Goal: Information Seeking & Learning: Learn about a topic

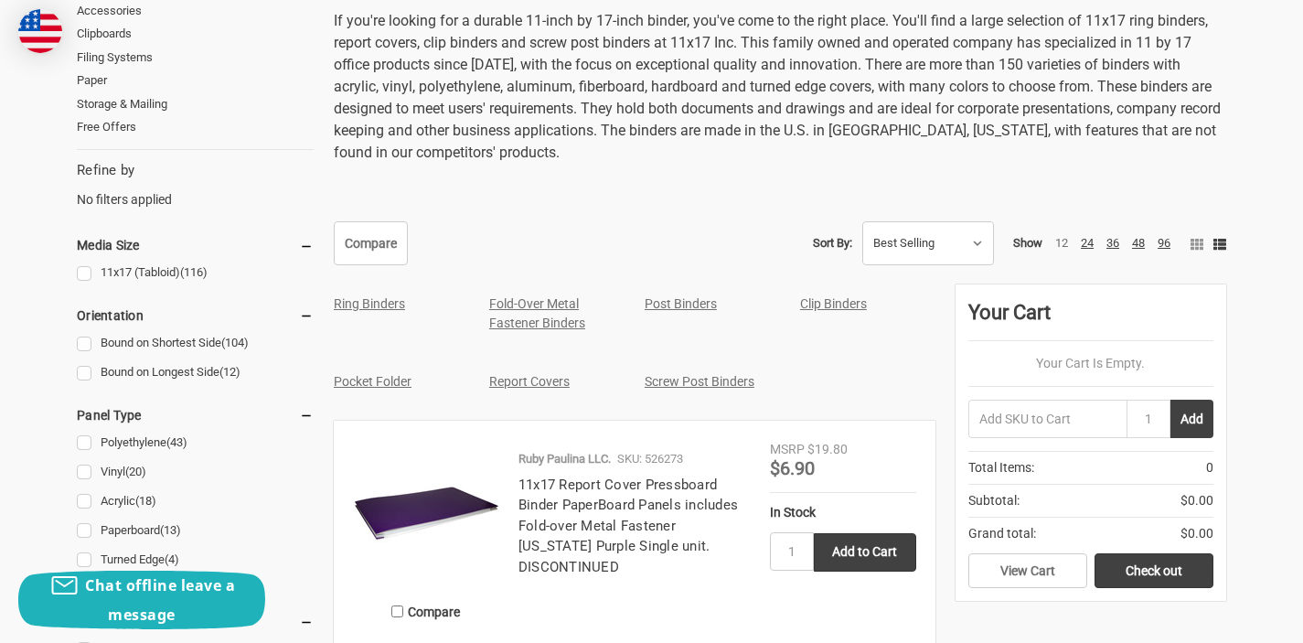
scroll to position [673, 0]
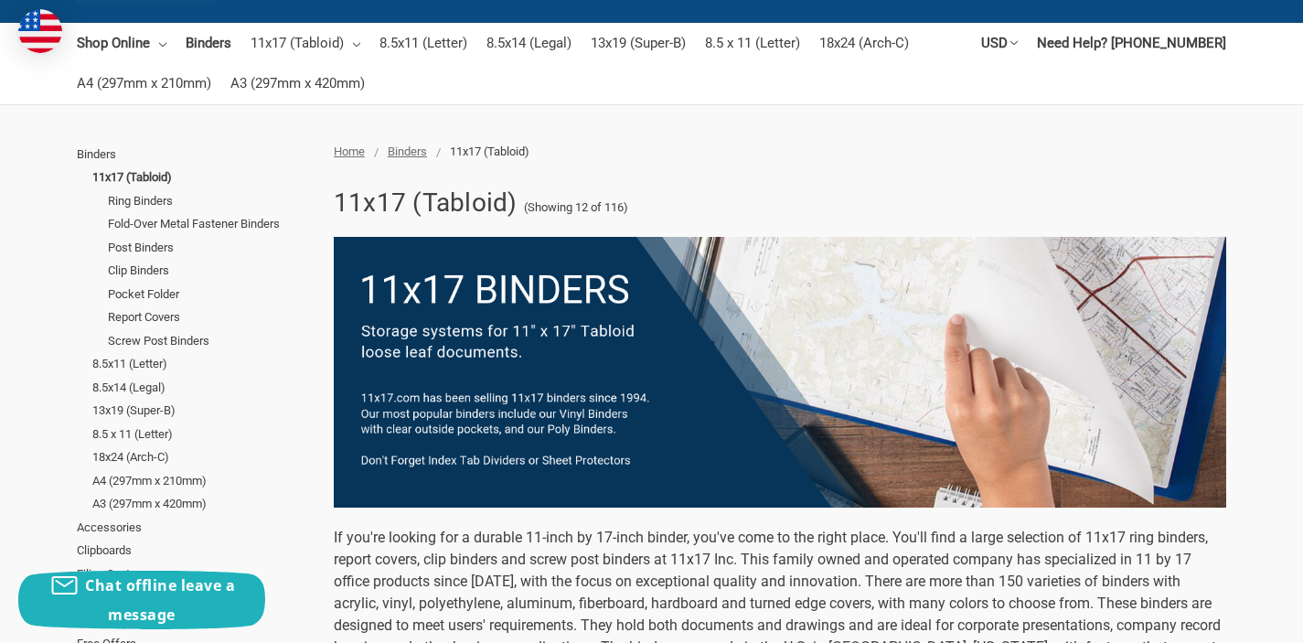
scroll to position [164, 0]
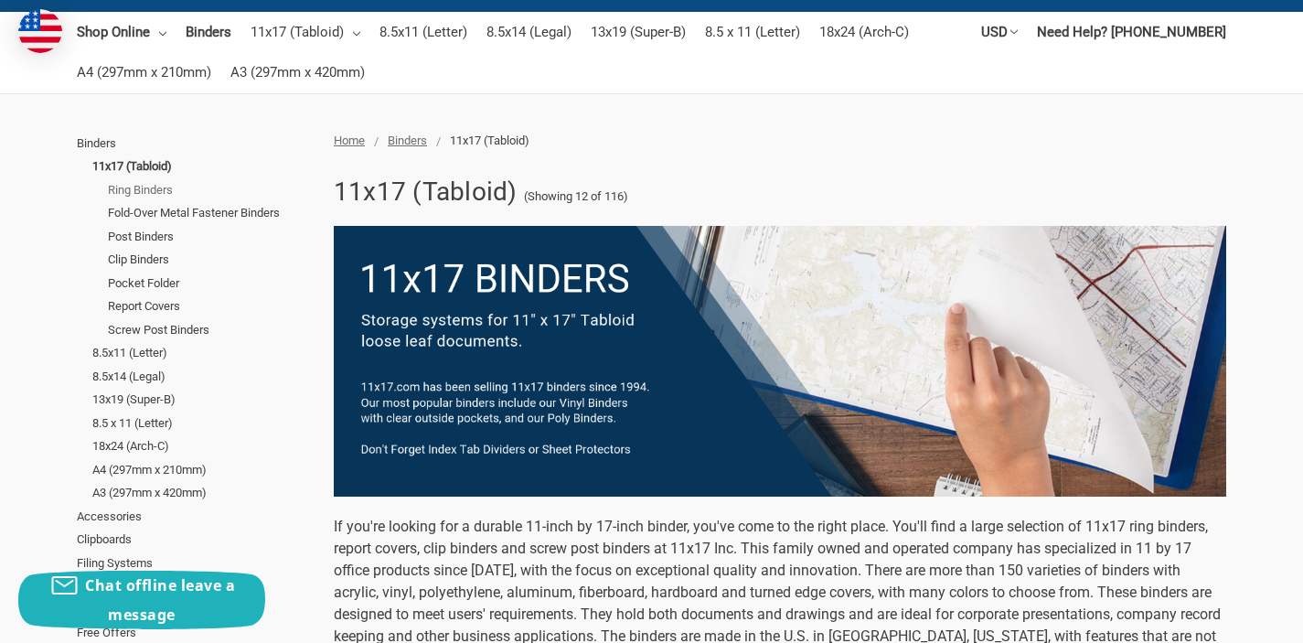
click at [144, 189] on link "Ring Binders" at bounding box center [211, 190] width 206 height 24
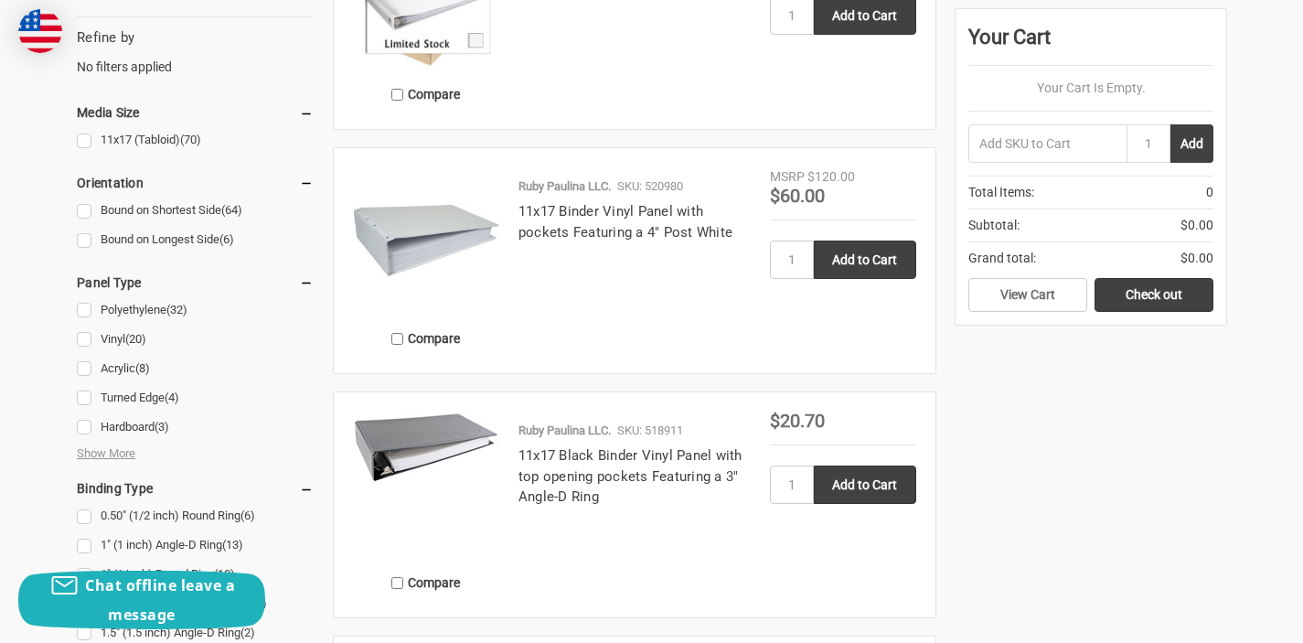
scroll to position [805, 0]
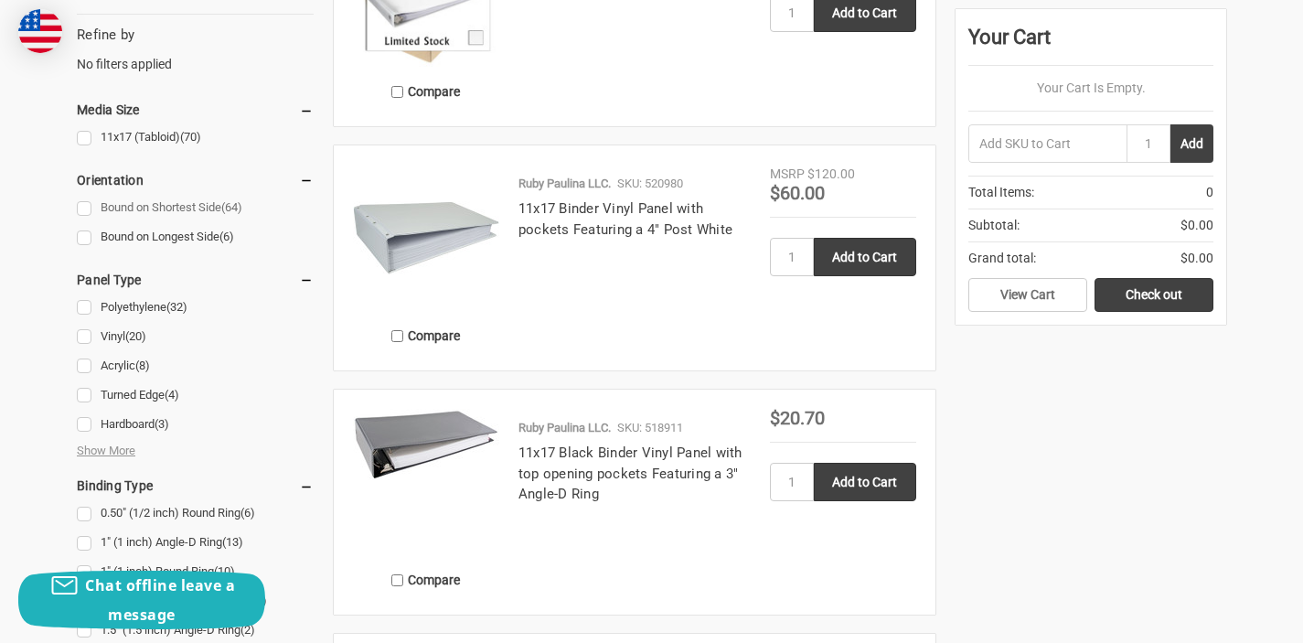
click at [86, 211] on link "Bound on Shortest Side (64)" at bounding box center [195, 208] width 237 height 25
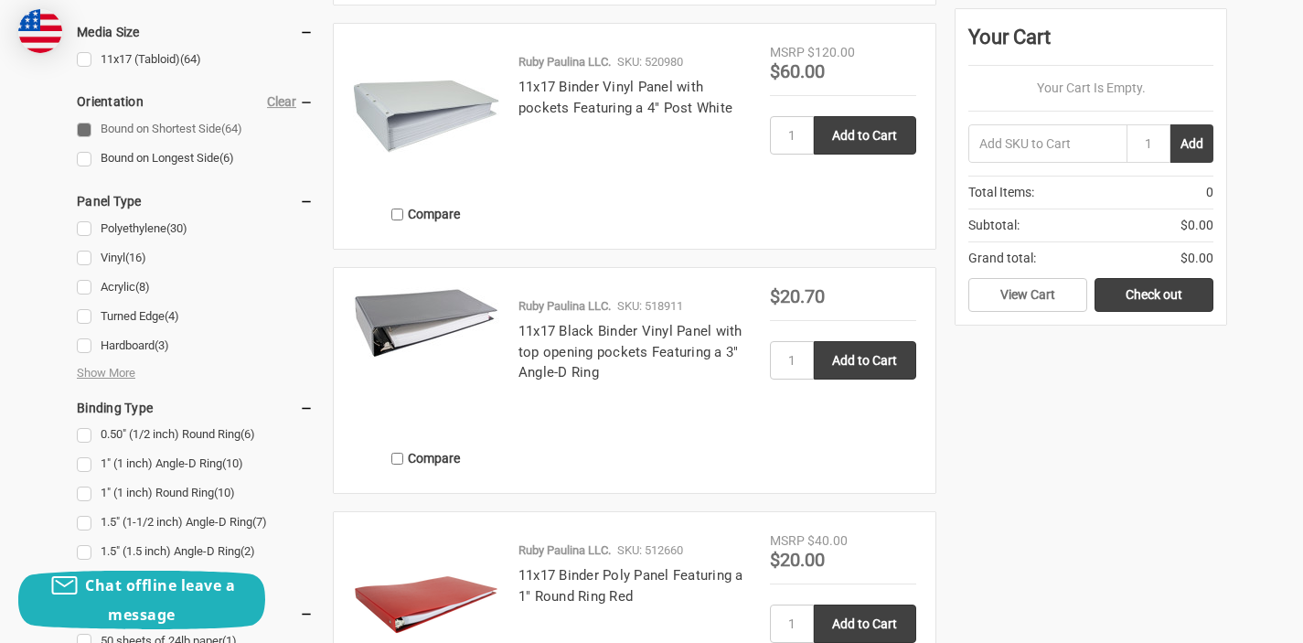
scroll to position [933, 0]
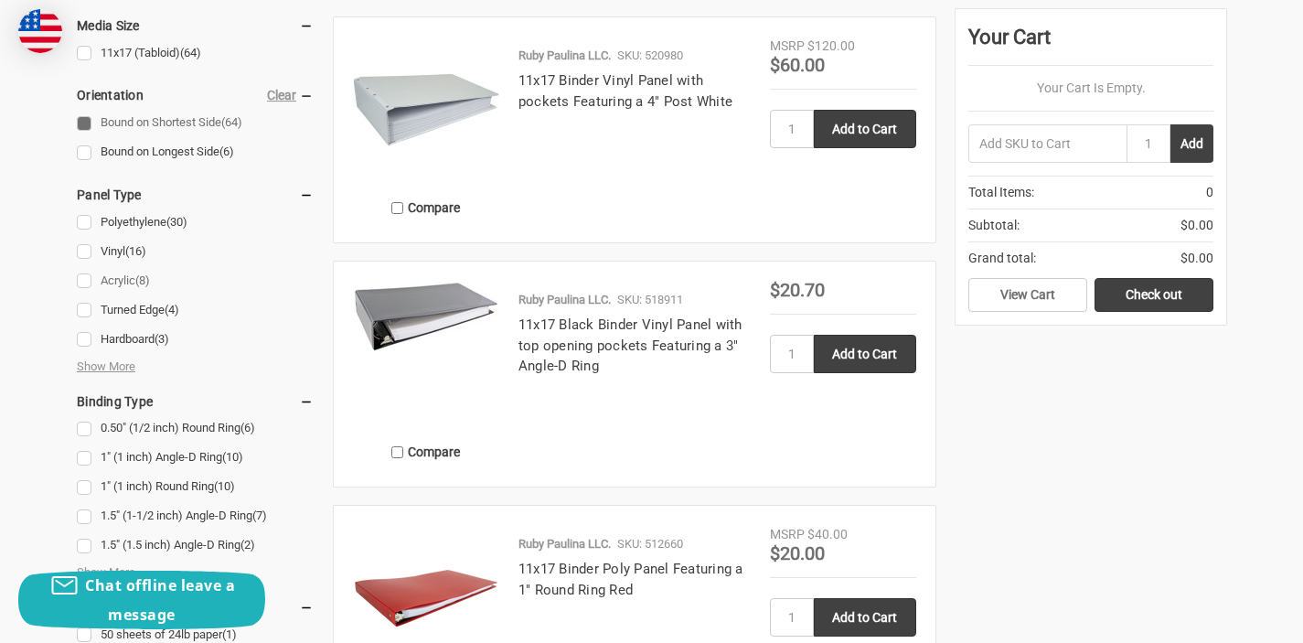
click at [81, 283] on link "Acrylic (8)" at bounding box center [195, 281] width 237 height 25
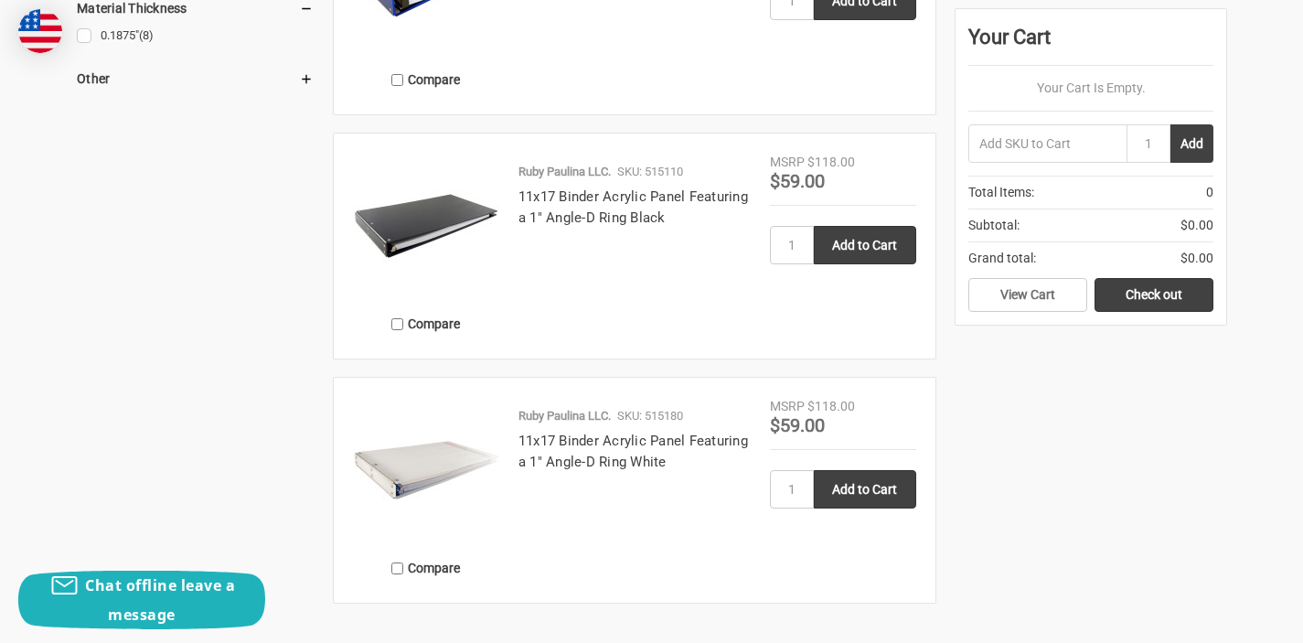
scroll to position [1813, 0]
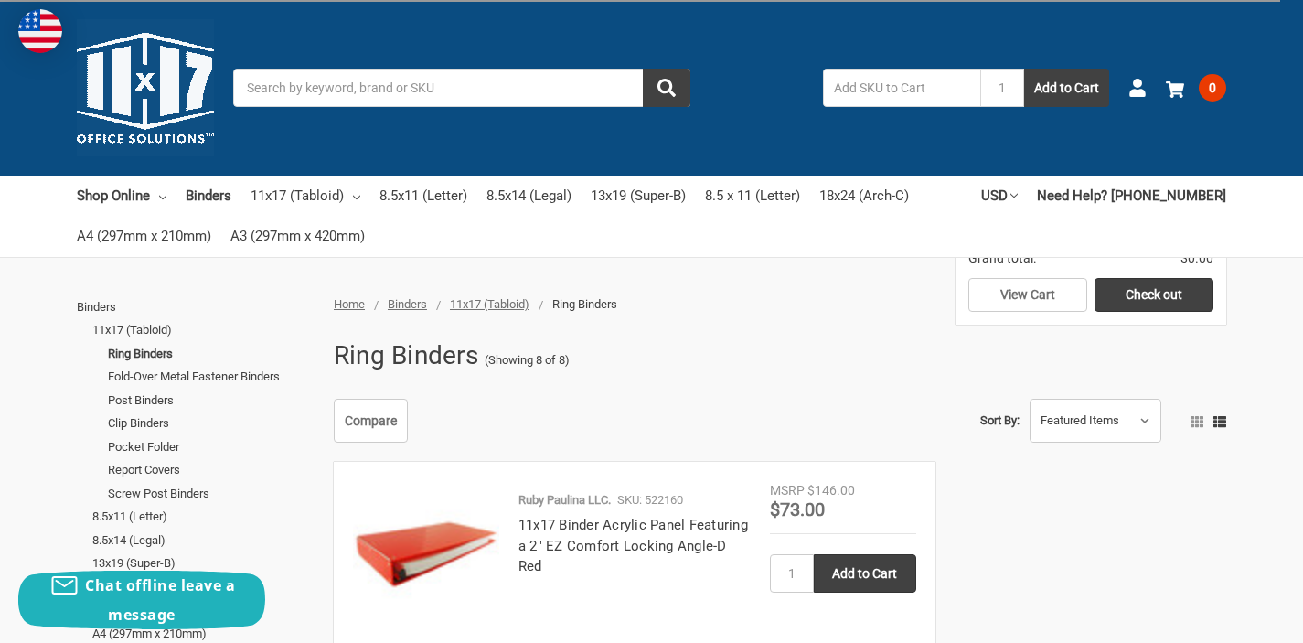
scroll to position [1055, 0]
